Goal: Navigation & Orientation: Find specific page/section

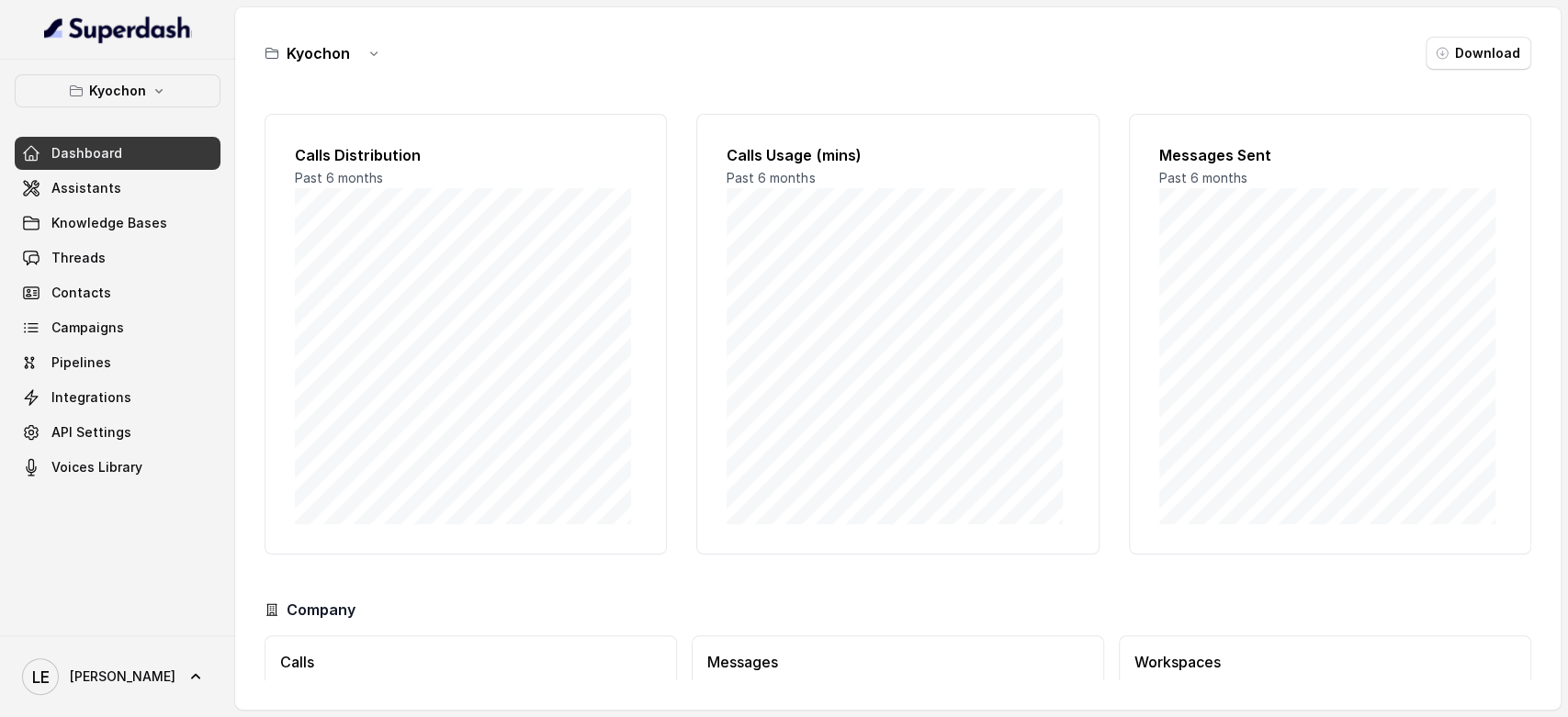
click at [145, 107] on div "Kyochon Dashboard Assistants Knowledge Bases Threads Contacts Campaigns Pipelin…" at bounding box center [118, 279] width 205 height 410
click at [142, 90] on p "Kyochon" at bounding box center [117, 91] width 57 height 22
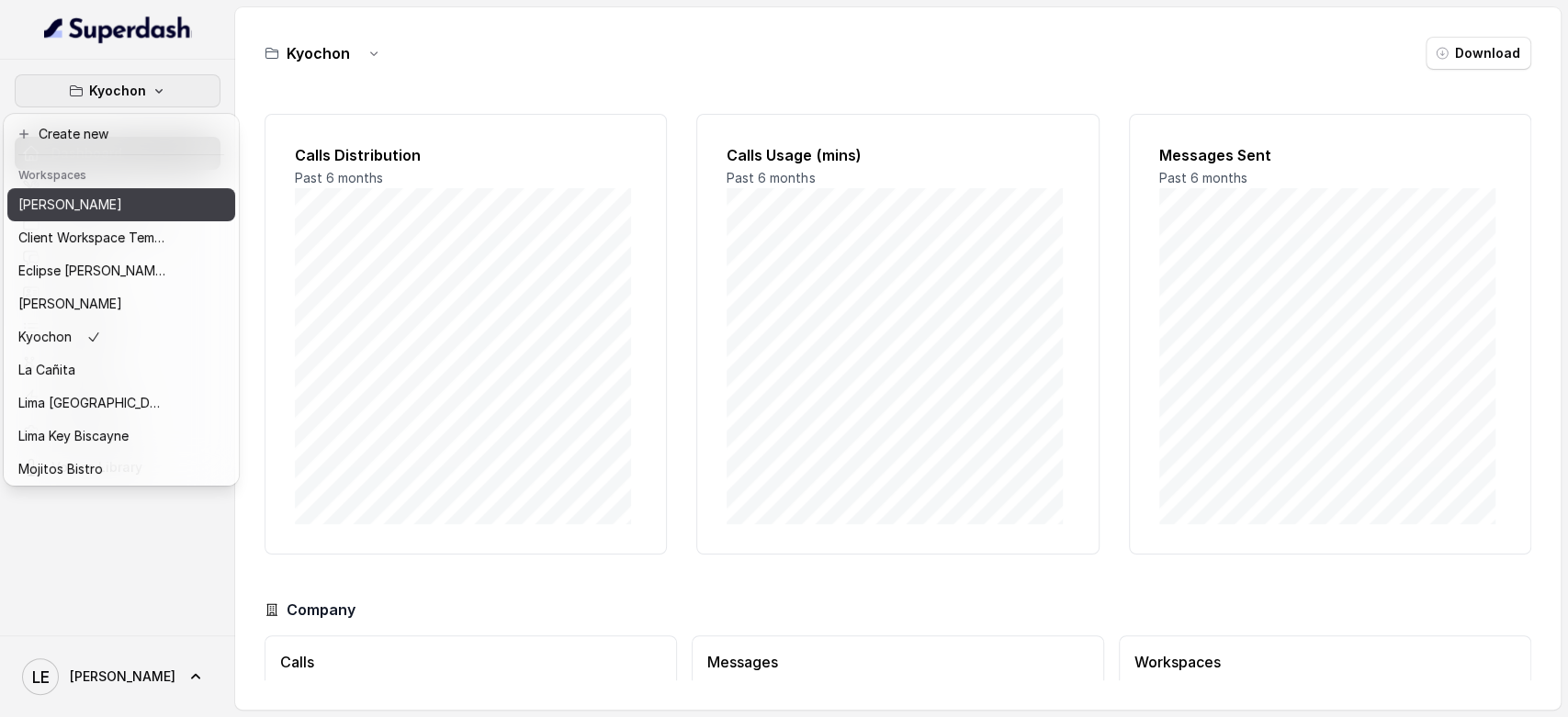
click at [124, 196] on div "[PERSON_NAME]" at bounding box center [92, 205] width 147 height 22
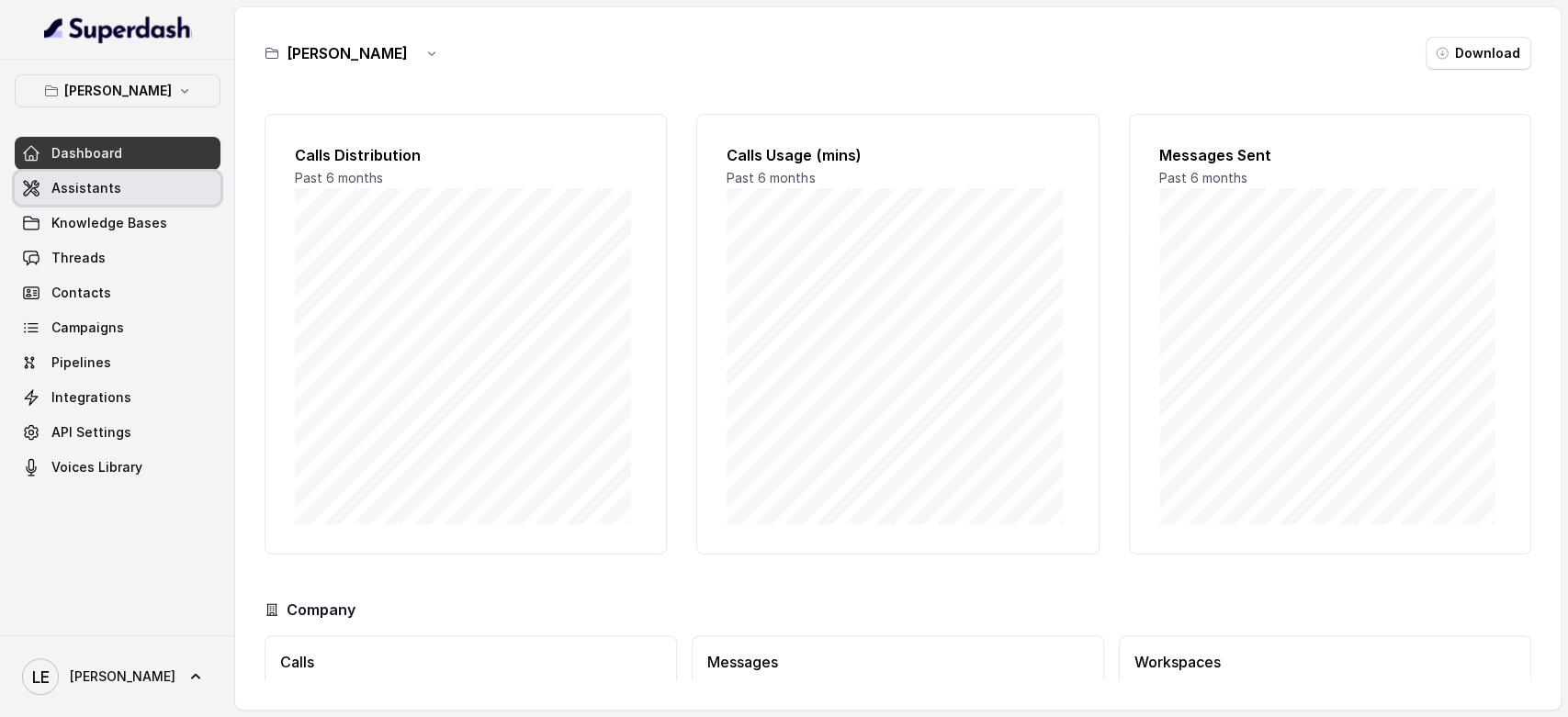
click at [131, 176] on link "Assistants" at bounding box center [118, 188] width 205 height 33
